Goal: Task Accomplishment & Management: Manage account settings

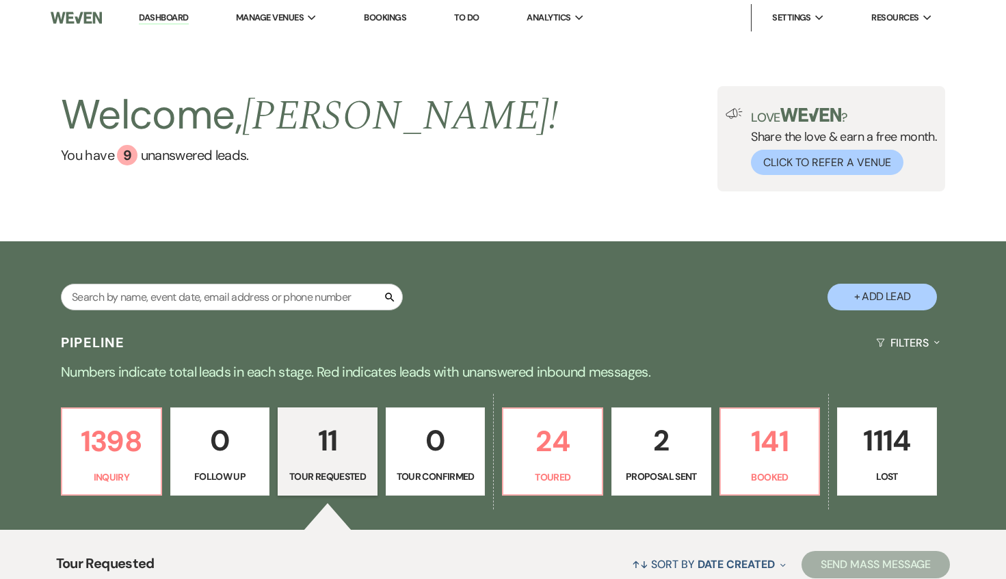
select select "2"
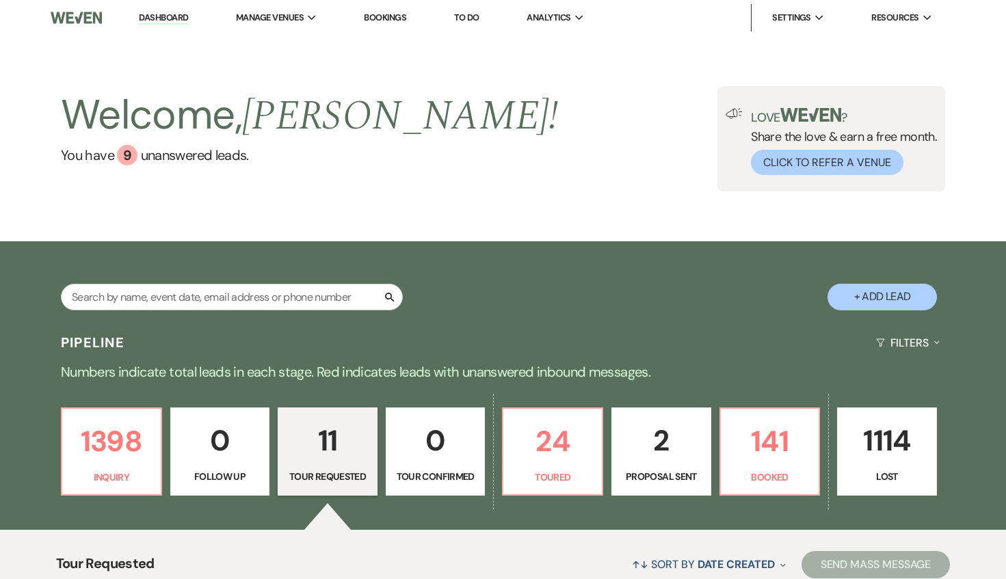
select select "2"
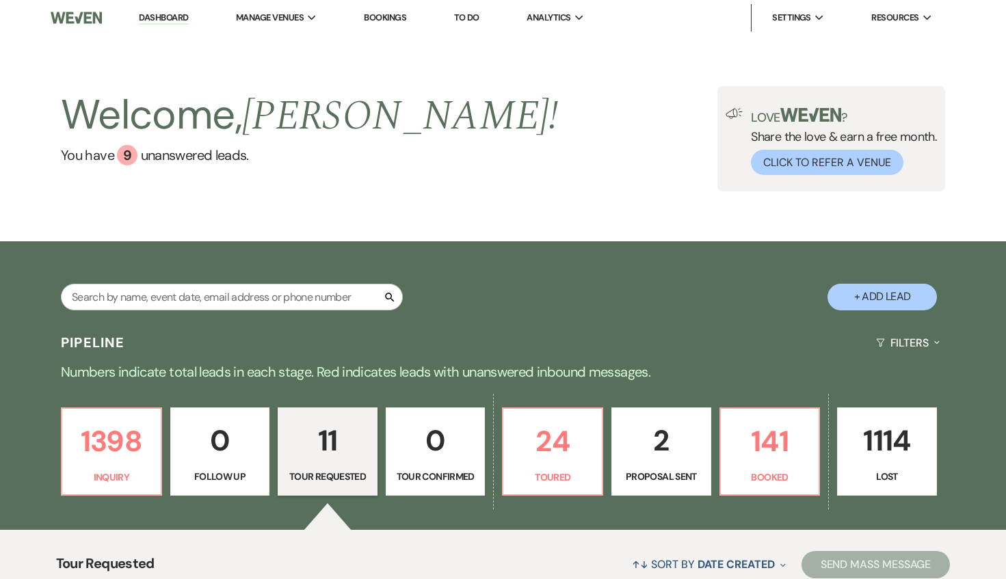
select select "2"
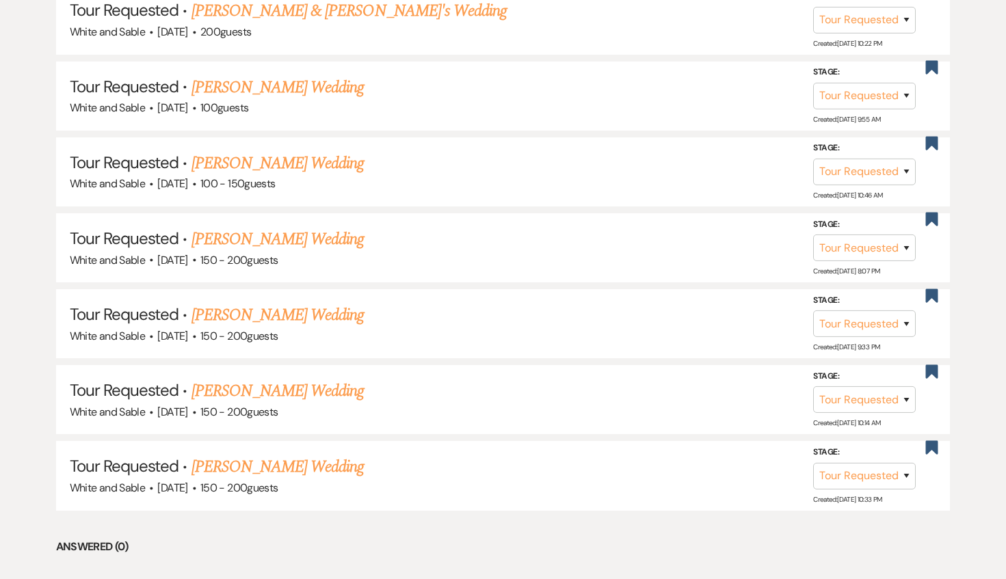
scroll to position [986, 0]
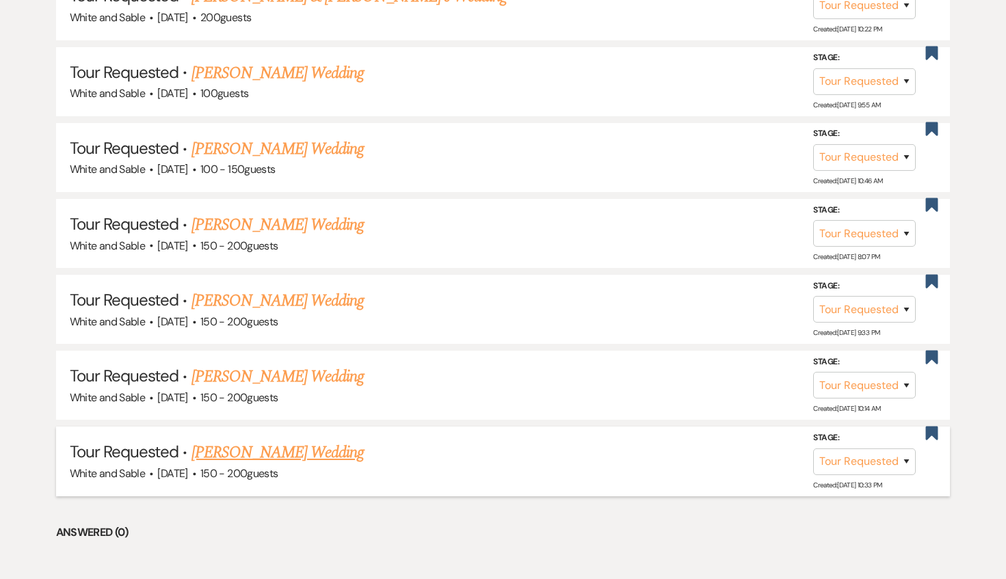
click at [273, 441] on link "[PERSON_NAME] Wedding" at bounding box center [278, 453] width 173 height 25
select select "2"
select select "5"
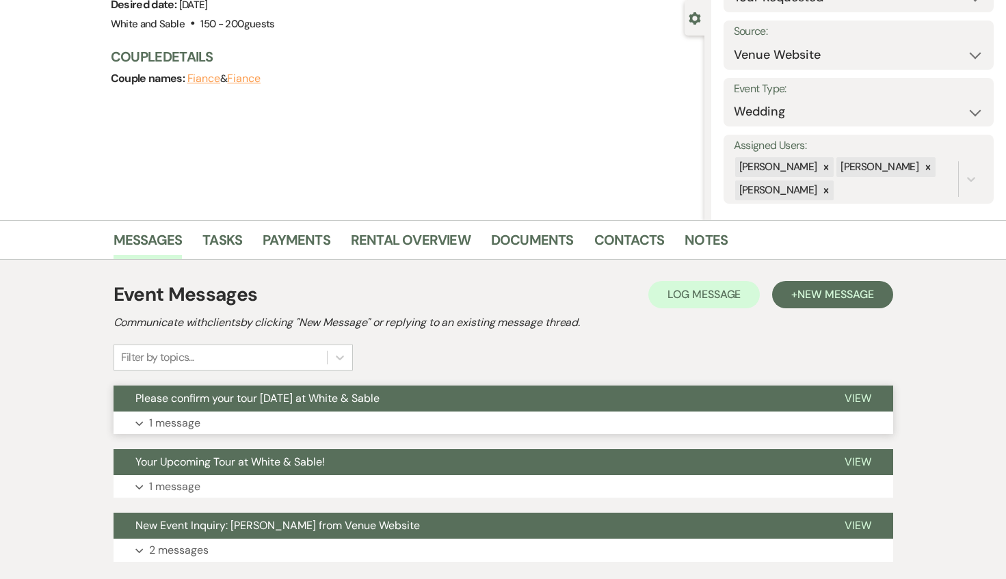
click at [373, 409] on button "Please confirm your tour [DATE] at White & Sable" at bounding box center [468, 399] width 709 height 26
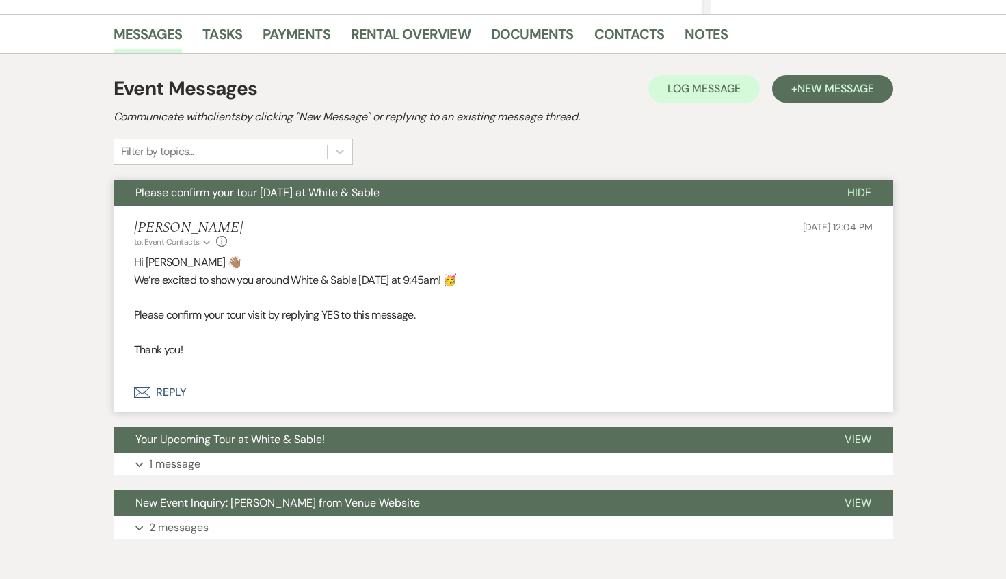
scroll to position [327, 0]
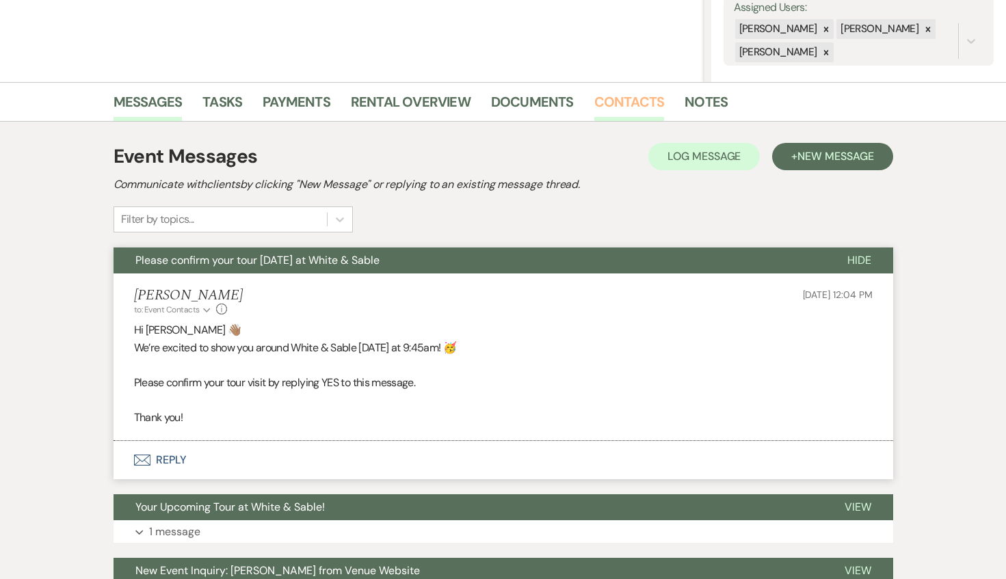
click at [616, 110] on link "Contacts" at bounding box center [629, 106] width 70 height 30
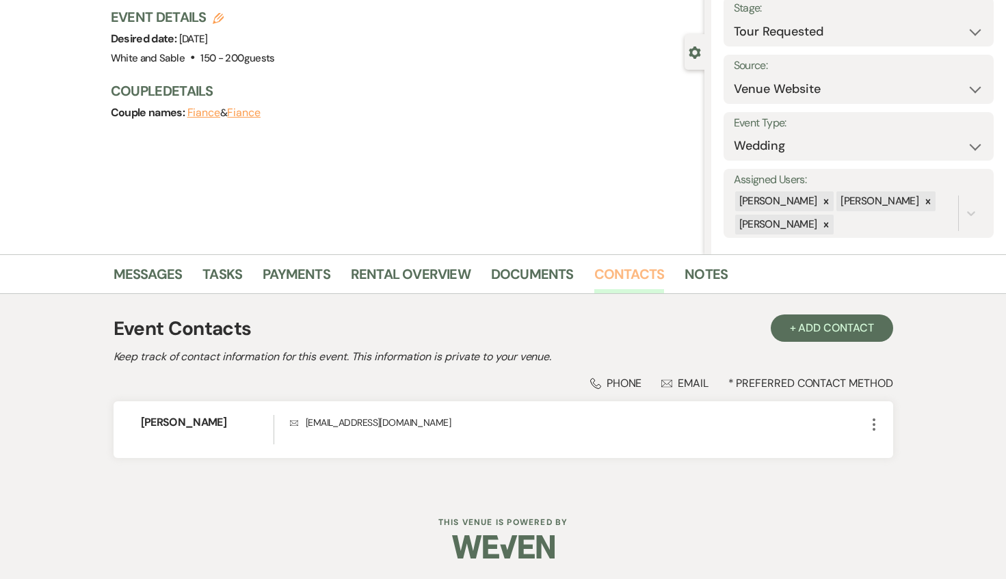
scroll to position [89, 0]
click at [155, 270] on link "Messages" at bounding box center [148, 278] width 69 height 30
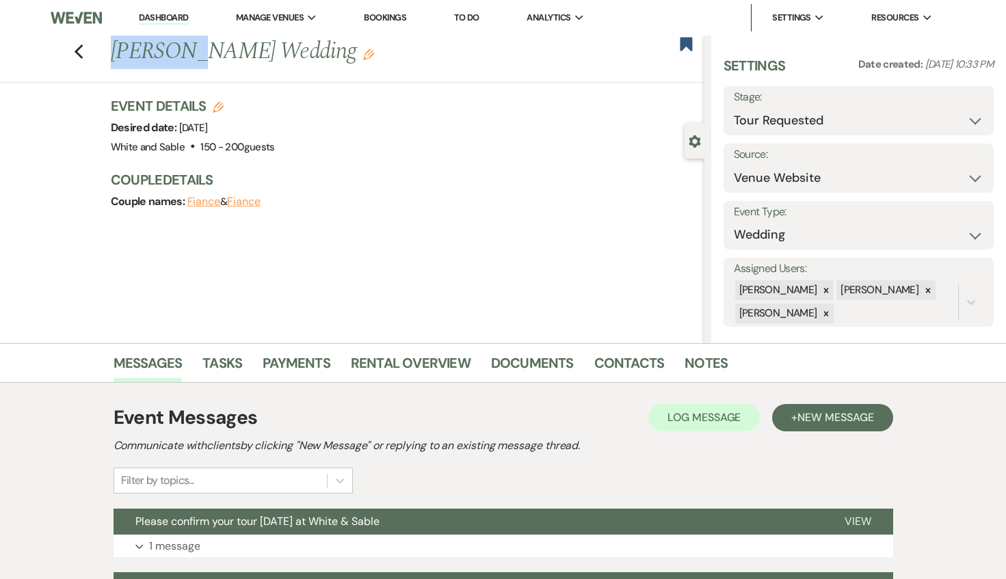
drag, startPoint x: 115, startPoint y: 44, endPoint x: 185, endPoint y: 44, distance: 70.5
click at [185, 44] on h1 "[PERSON_NAME] Wedding Edit" at bounding box center [346, 52] width 470 height 33
click at [81, 49] on icon "Previous" at bounding box center [79, 52] width 10 height 16
select select "2"
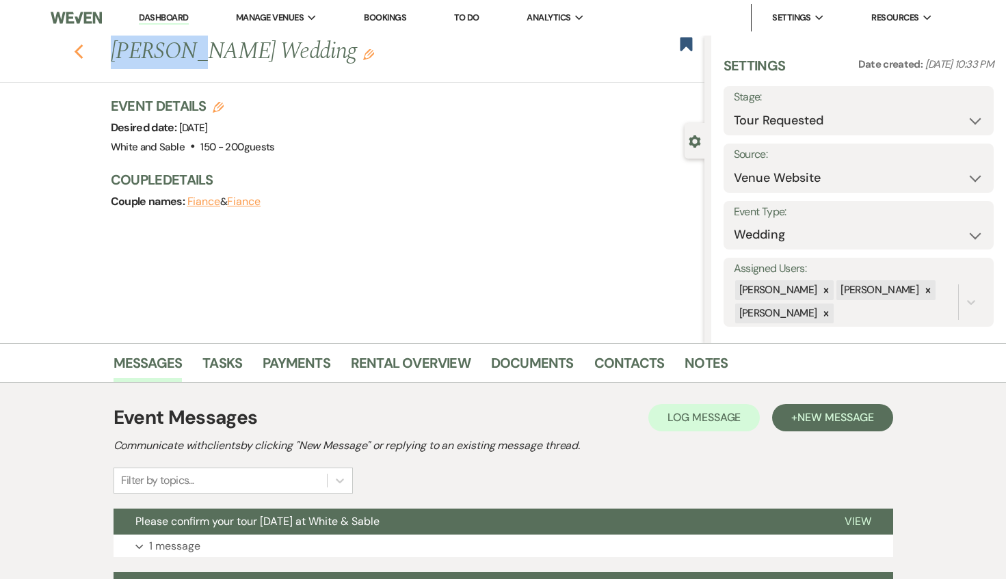
select select "2"
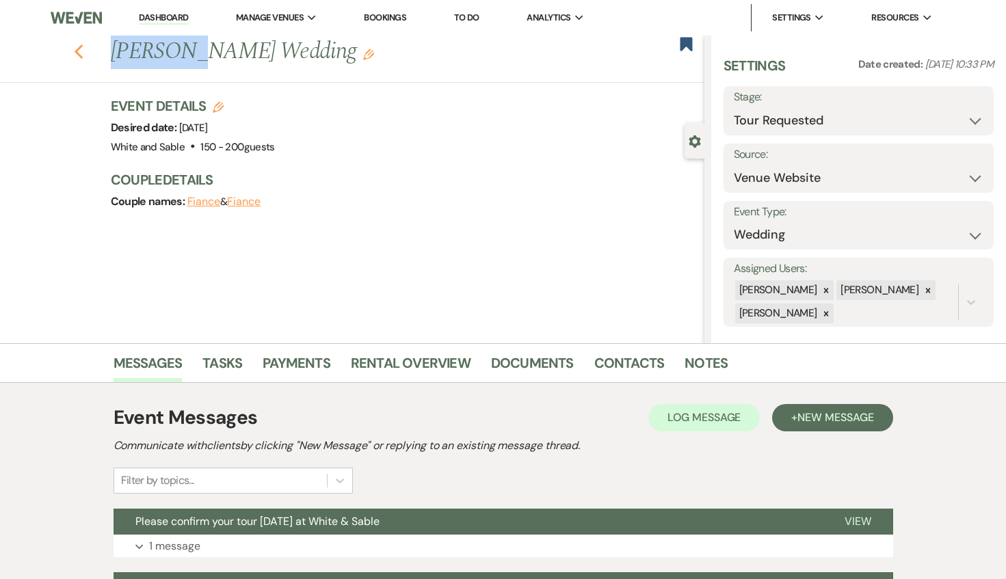
select select "2"
